Goal: Information Seeking & Learning: Learn about a topic

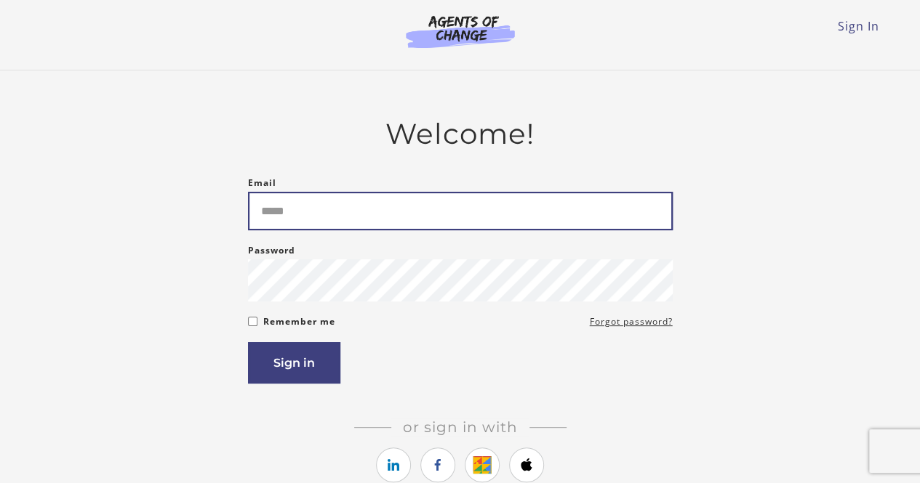
click at [417, 225] on input "Email" at bounding box center [460, 211] width 425 height 39
type input "**********"
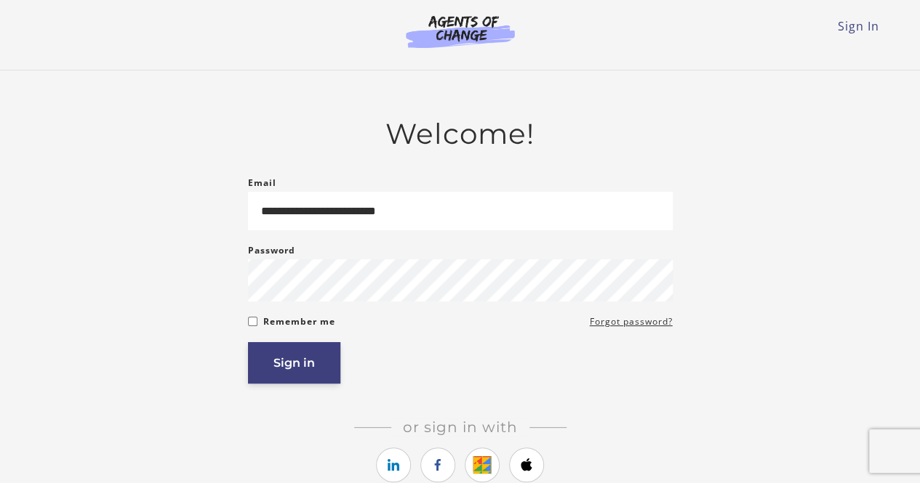
click at [297, 361] on button "Sign in" at bounding box center [294, 362] width 92 height 41
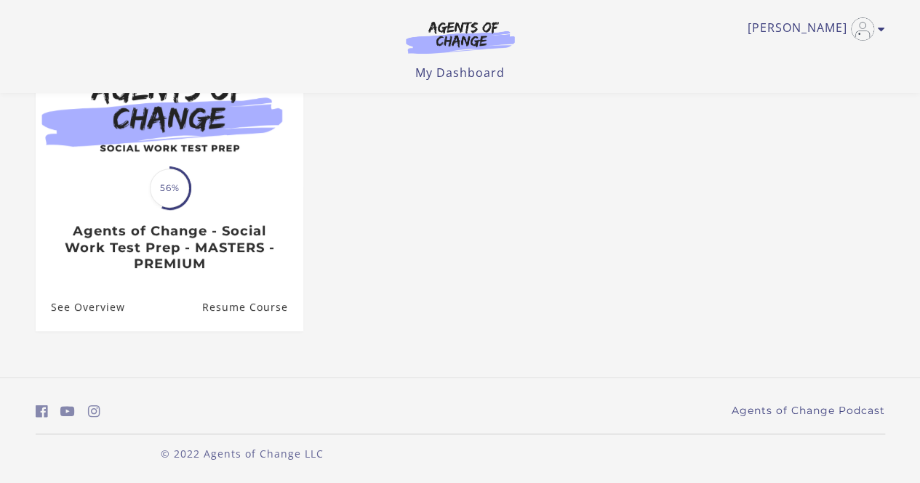
scroll to position [185, 0]
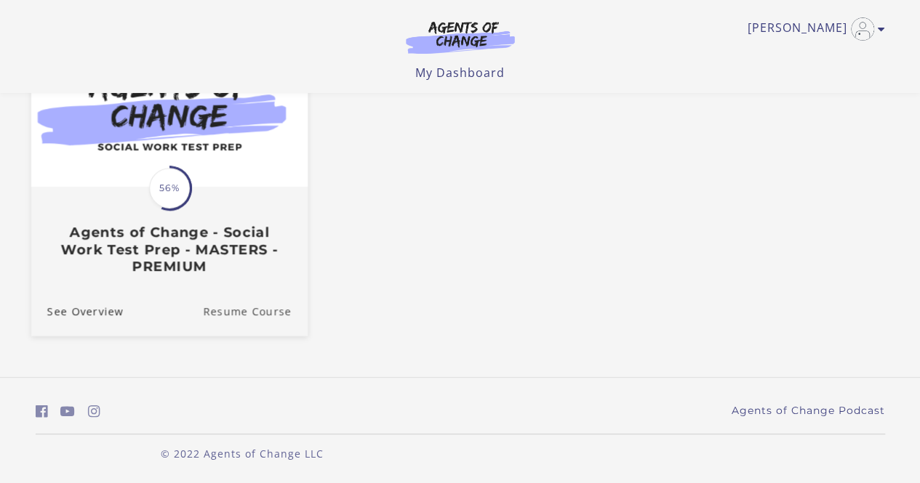
click at [273, 311] on link "Resume Course" at bounding box center [255, 310] width 105 height 49
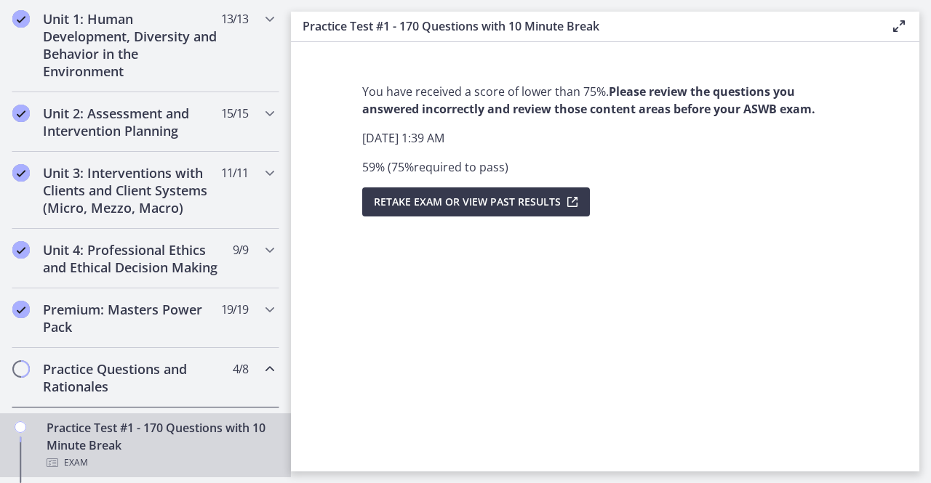
scroll to position [415, 0]
click at [176, 265] on h2 "Unit 4: Professional Ethics and Ethical Decision Making" at bounding box center [131, 259] width 177 height 35
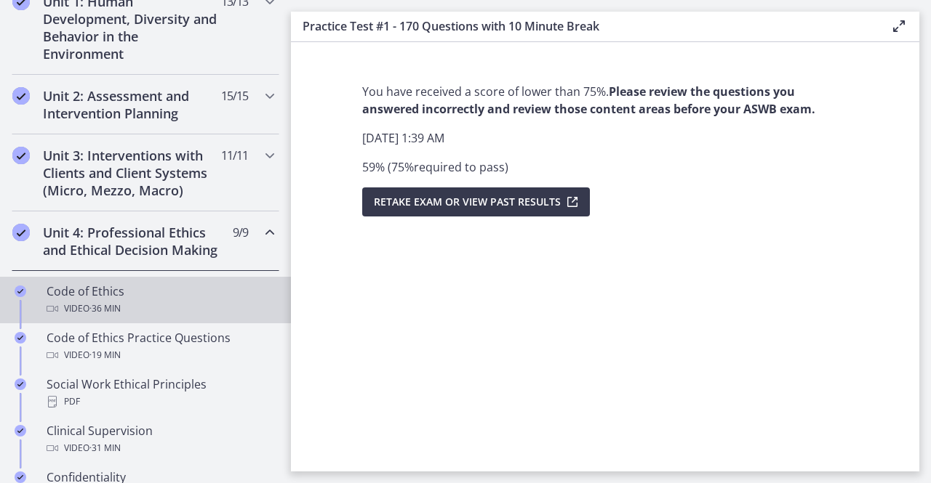
scroll to position [430, 0]
